Goal: Transaction & Acquisition: Purchase product/service

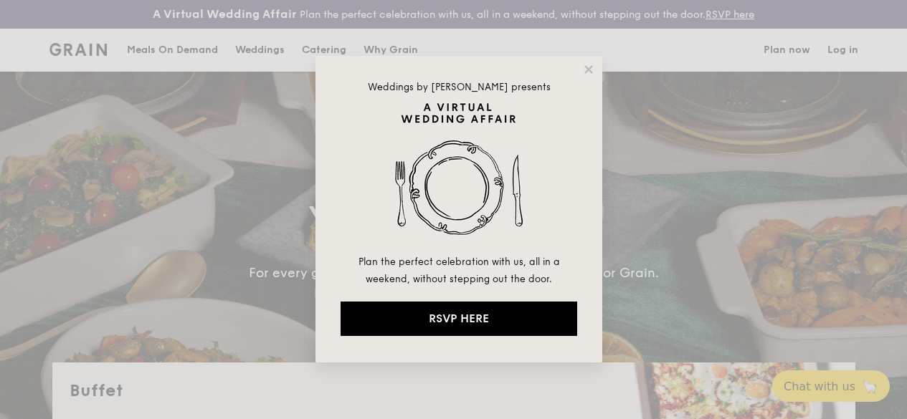
select select
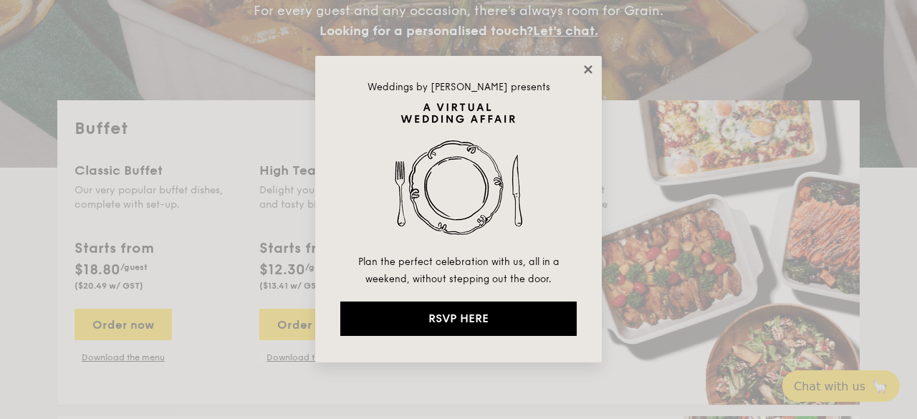
click at [584, 72] on icon at bounding box center [588, 69] width 13 height 13
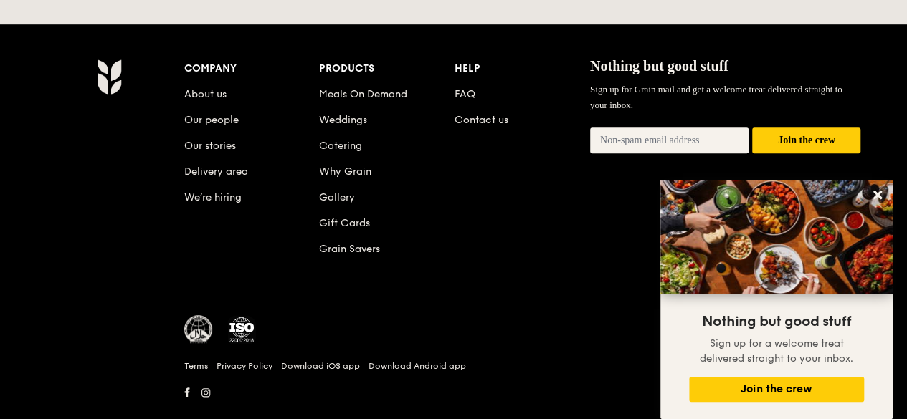
scroll to position [3193, 0]
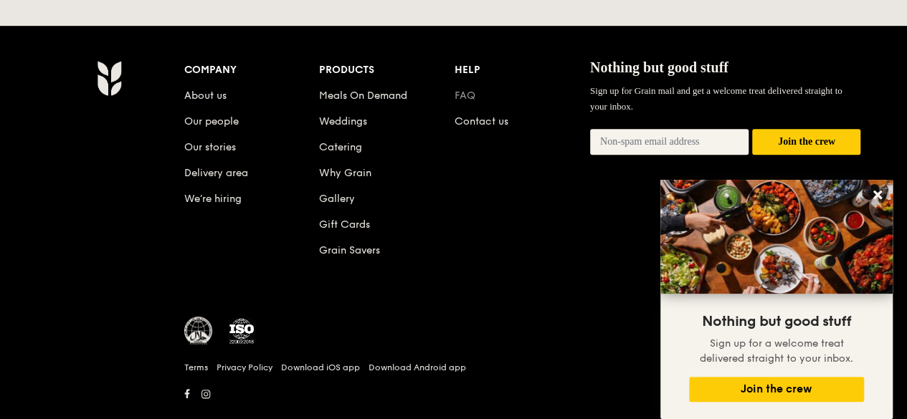
click at [467, 90] on link "FAQ" at bounding box center [464, 96] width 21 height 12
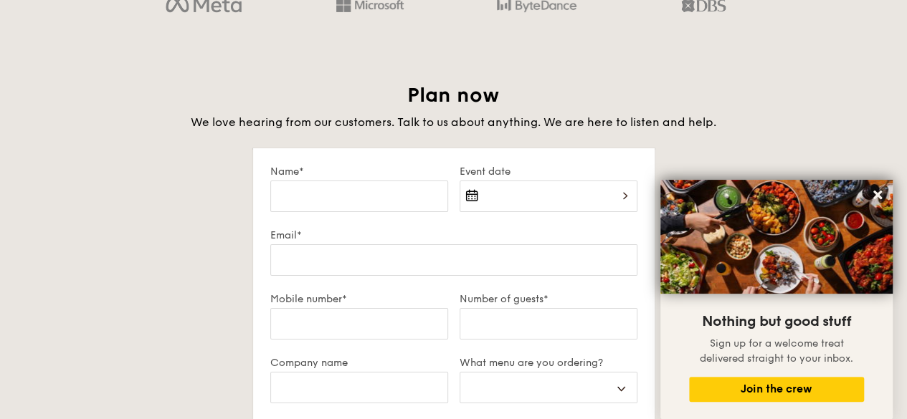
scroll to position [2409, 0]
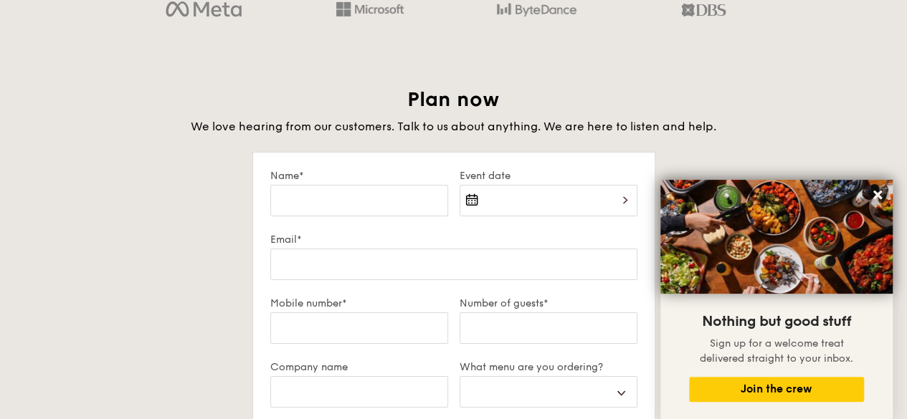
drag, startPoint x: 522, startPoint y: 191, endPoint x: 399, endPoint y: 99, distance: 153.1
click at [399, 99] on h2 "Plan now" at bounding box center [453, 100] width 803 height 26
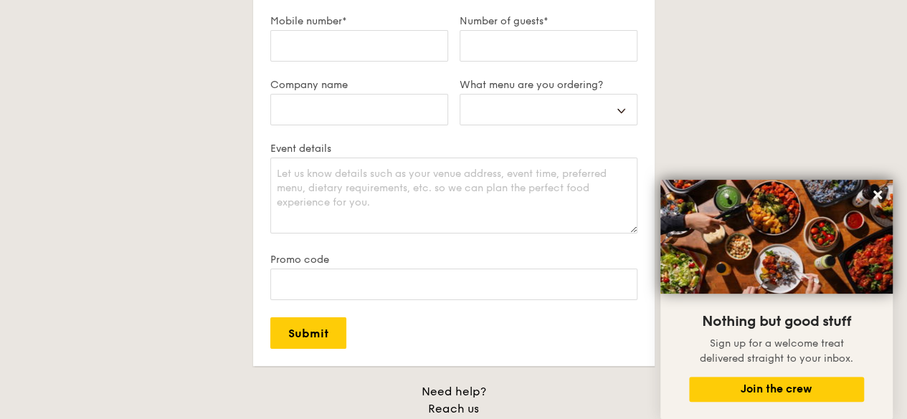
scroll to position [2690, 0]
click at [507, 125] on select "Buffet Mini Buffet High Tea Canapés Meal Boxes Wedding" at bounding box center [548, 111] width 178 height 32
click at [670, 109] on div "Plan now We love hearing from our customers. Talk to us about anything. We are …" at bounding box center [453, 138] width 803 height 665
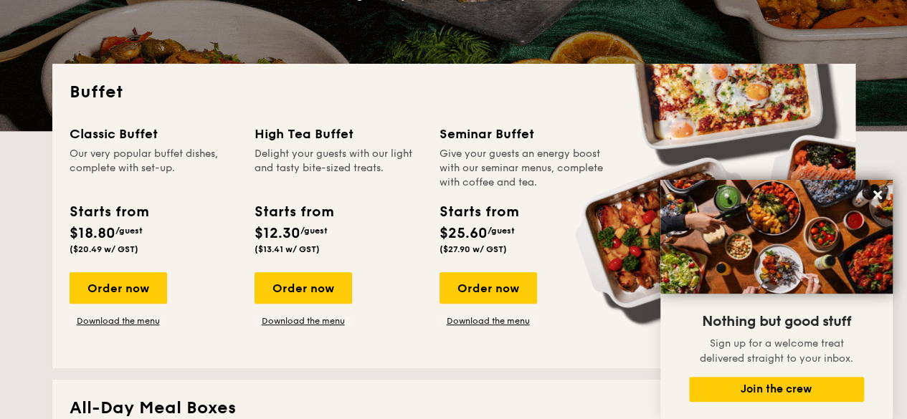
scroll to position [390, 0]
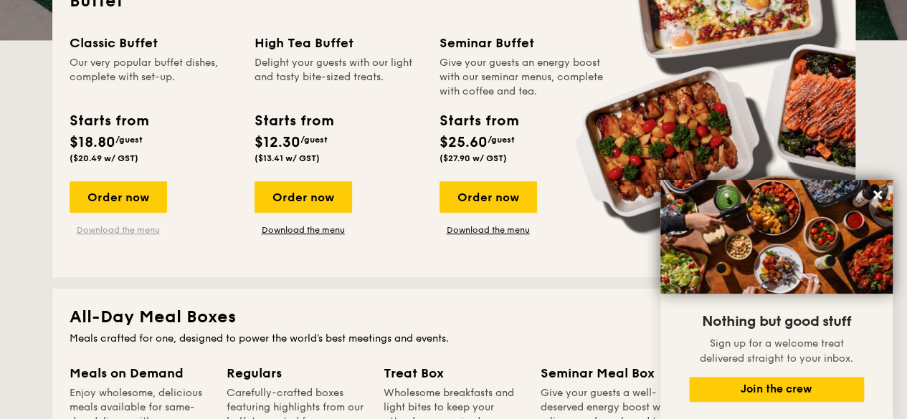
click at [129, 236] on link "Download the menu" at bounding box center [118, 229] width 97 height 11
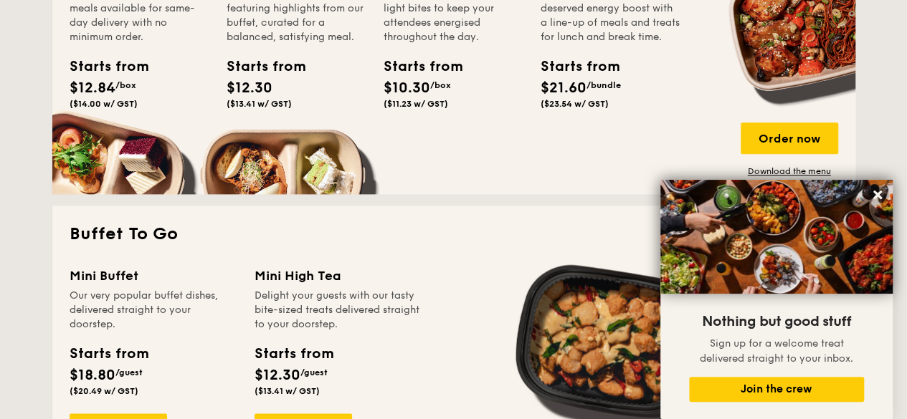
scroll to position [788, 0]
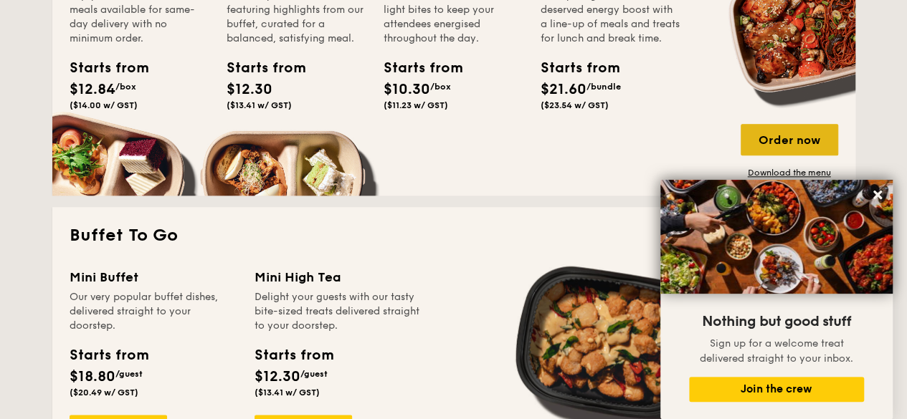
click at [787, 137] on div "Order now" at bounding box center [788, 140] width 97 height 32
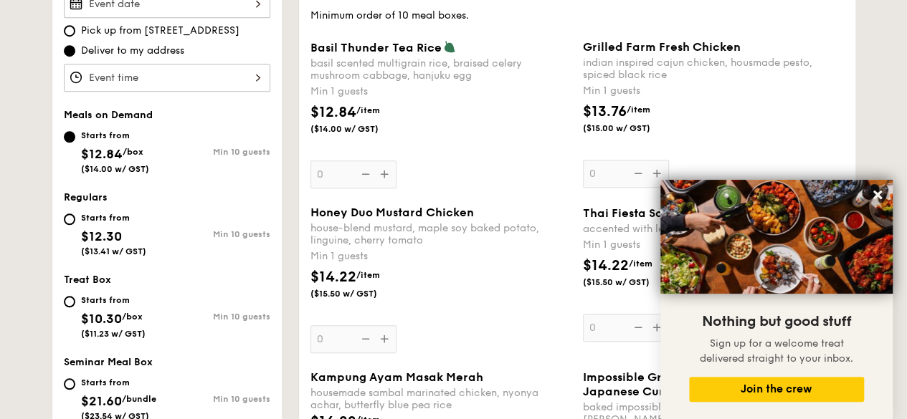
scroll to position [420, 0]
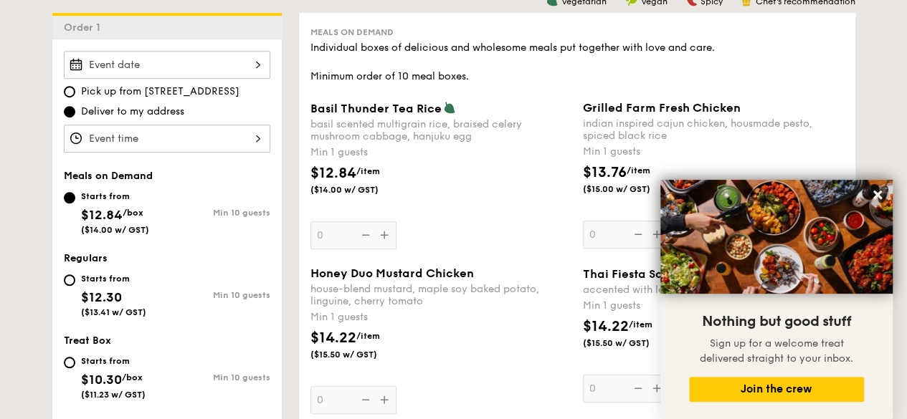
select select
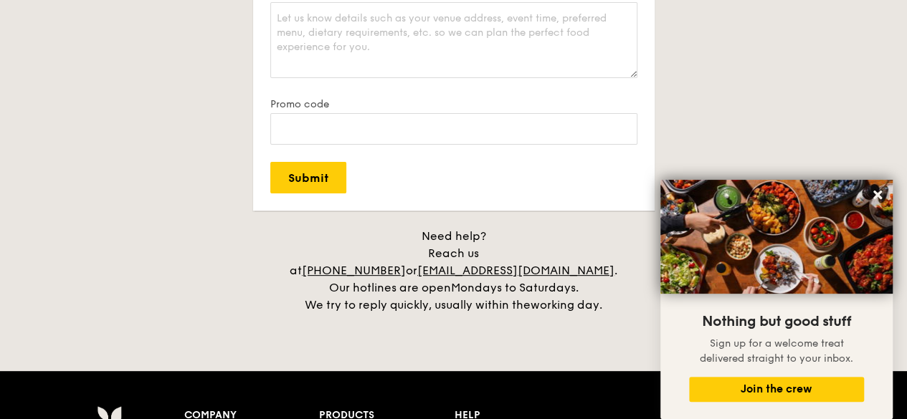
scroll to position [2844, 0]
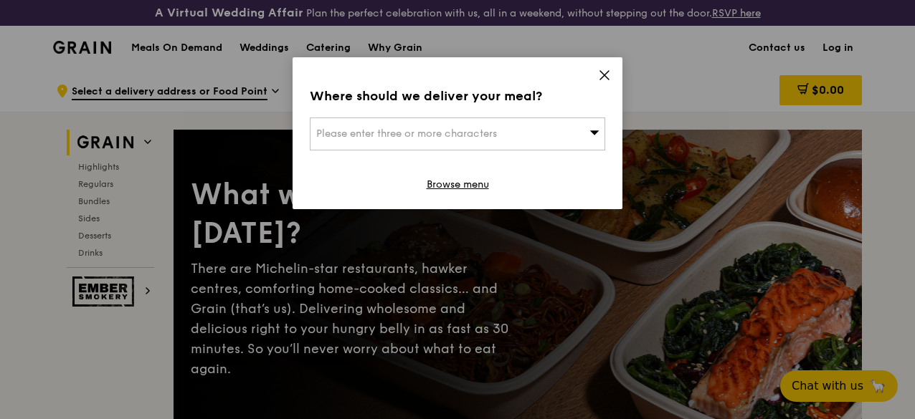
click at [605, 68] on div "Where should we deliver your meal? Please enter three or more characters Browse…" at bounding box center [457, 133] width 330 height 152
click at [604, 74] on icon at bounding box center [604, 75] width 9 height 9
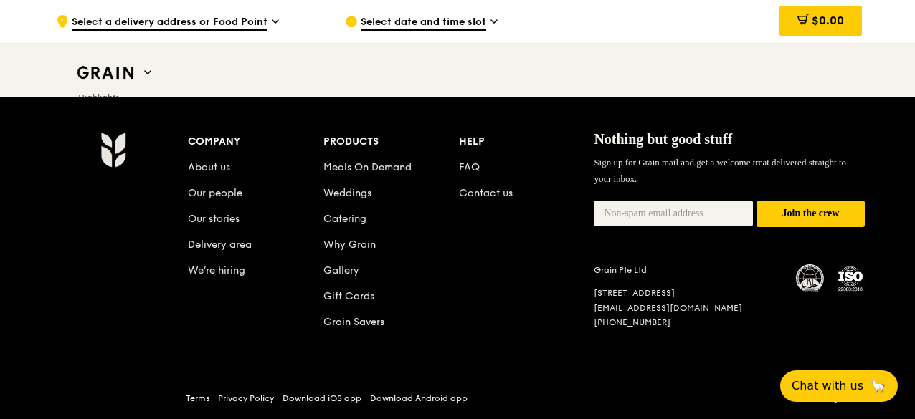
scroll to position [6065, 0]
click at [828, 272] on div at bounding box center [830, 285] width 69 height 42
click at [472, 167] on link "FAQ" at bounding box center [469, 167] width 21 height 12
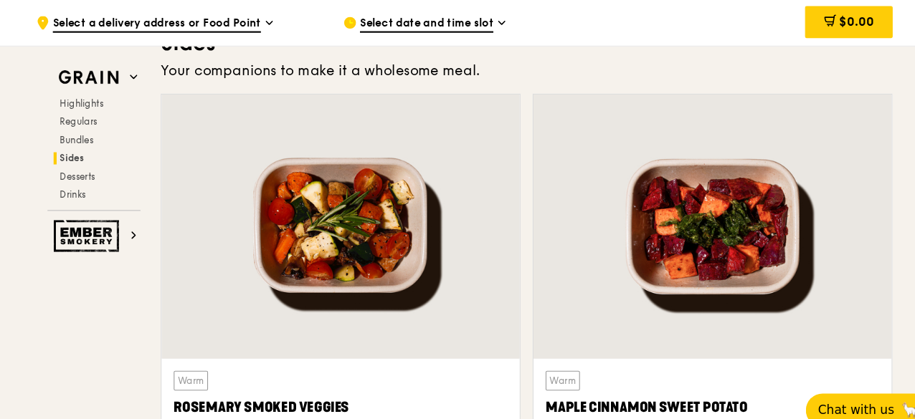
scroll to position [3232, 0]
